Goal: Task Accomplishment & Management: Complete application form

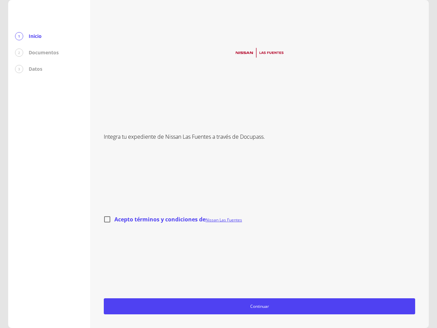
click at [219, 164] on div "Integra tu expediente de Nissan Las Fuentes a través de Docupass. Acepto términ…" at bounding box center [259, 164] width 311 height 301
click at [260, 306] on span "Continuar" at bounding box center [259, 306] width 305 height 7
